Goal: Information Seeking & Learning: Understand process/instructions

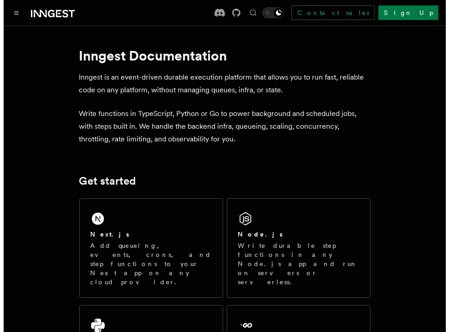
scroll to position [54, 0]
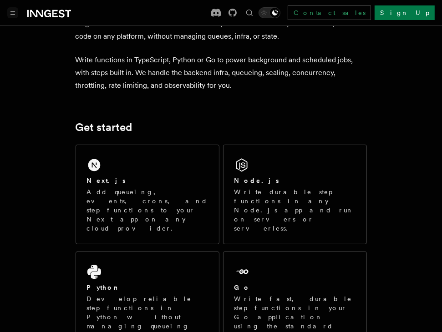
click at [15, 13] on icon "Toggle navigation" at bounding box center [12, 13] width 5 height 4
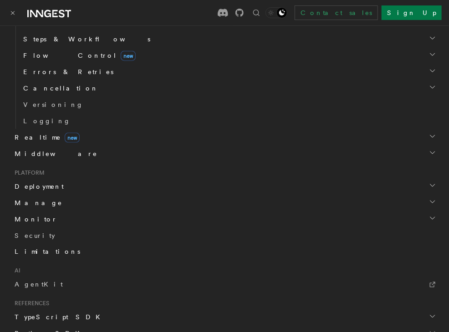
scroll to position [332, 0]
click at [47, 192] on span "Deployment" at bounding box center [37, 187] width 53 height 9
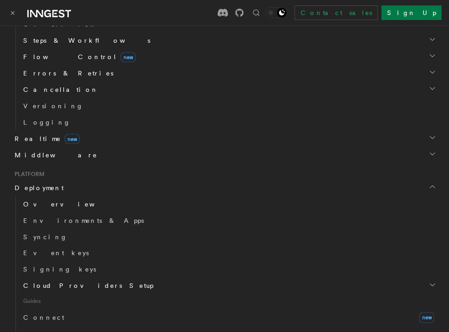
click at [48, 204] on span "Overview" at bounding box center [70, 204] width 94 height 7
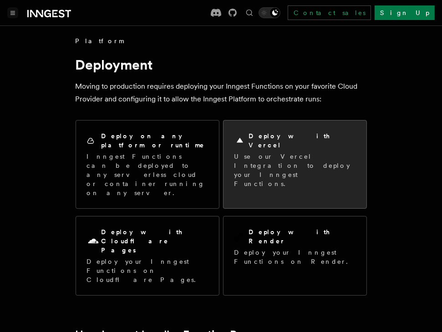
click at [279, 152] on p "Use our Vercel Integration to deploy your Inngest Functions." at bounding box center [294, 170] width 121 height 36
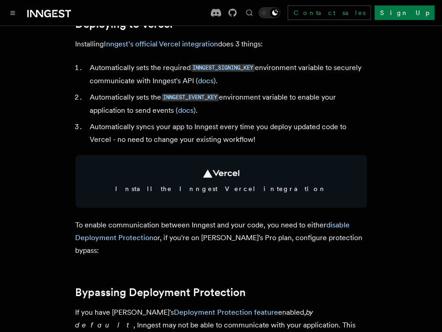
scroll to position [413, 0]
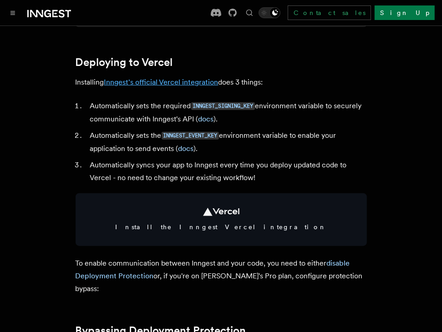
click at [184, 86] on link "Inngest's official Vercel integration" at bounding box center [161, 82] width 114 height 9
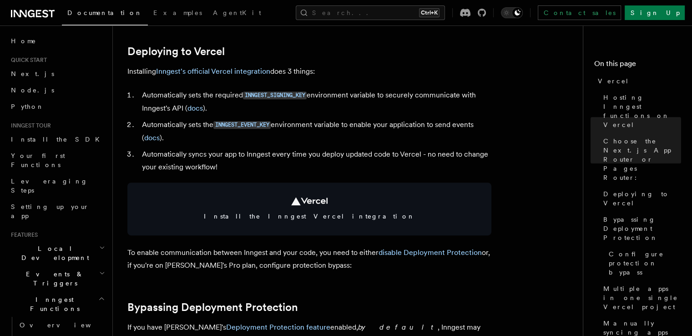
scroll to position [417, 0]
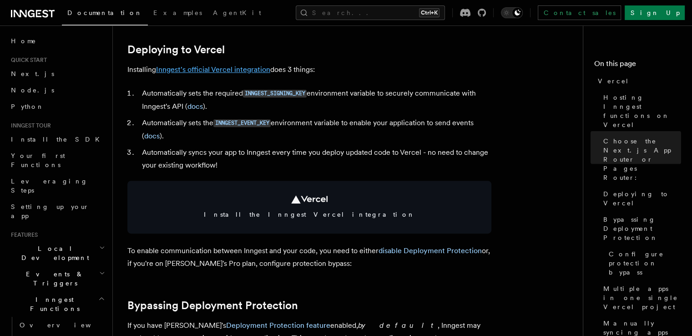
click at [227, 71] on link "Inngest's official Vercel integration" at bounding box center [213, 69] width 114 height 9
